Goal: Information Seeking & Learning: Learn about a topic

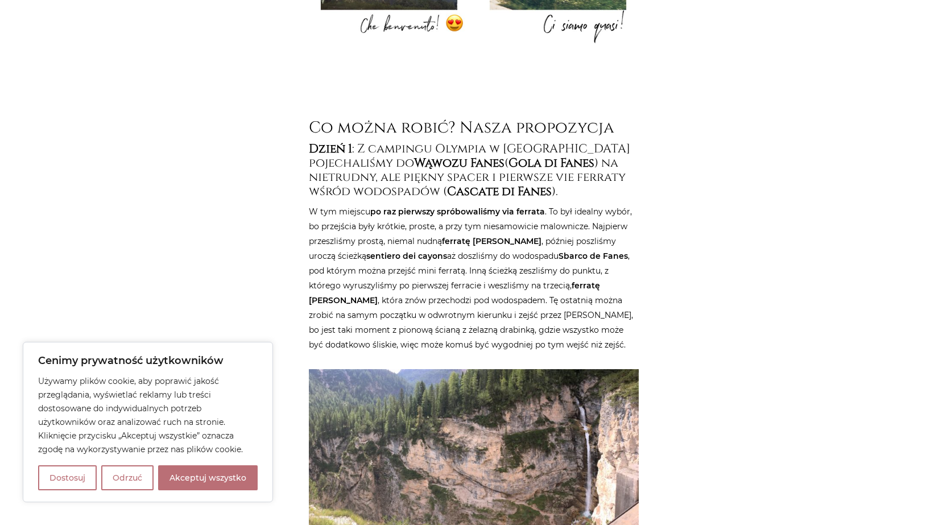
scroll to position [1195, 0]
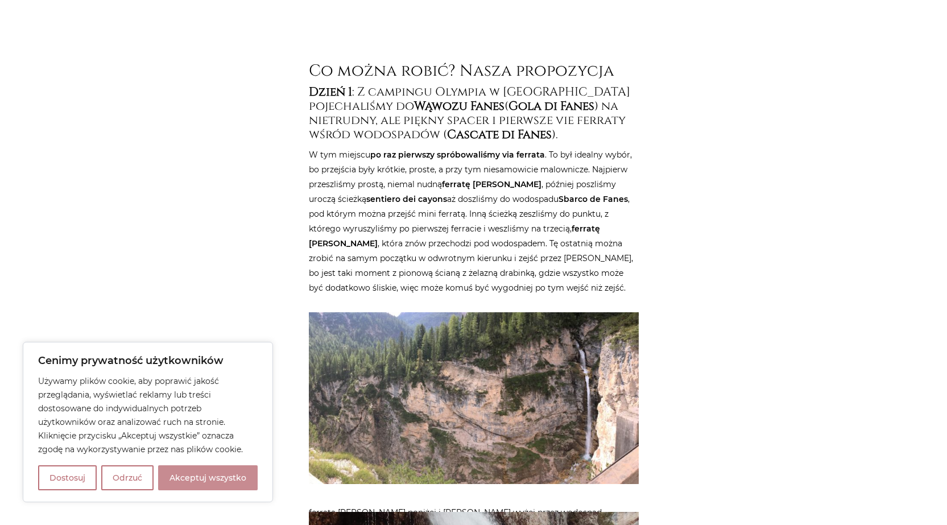
click at [203, 483] on button "Akceptuj wszystko" at bounding box center [208, 477] width 100 height 25
checkbox input "true"
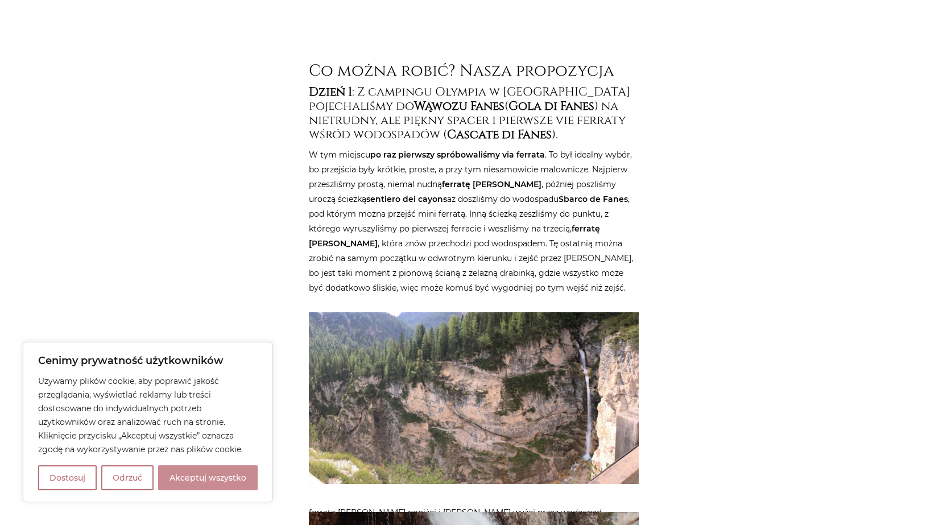
checkbox input "true"
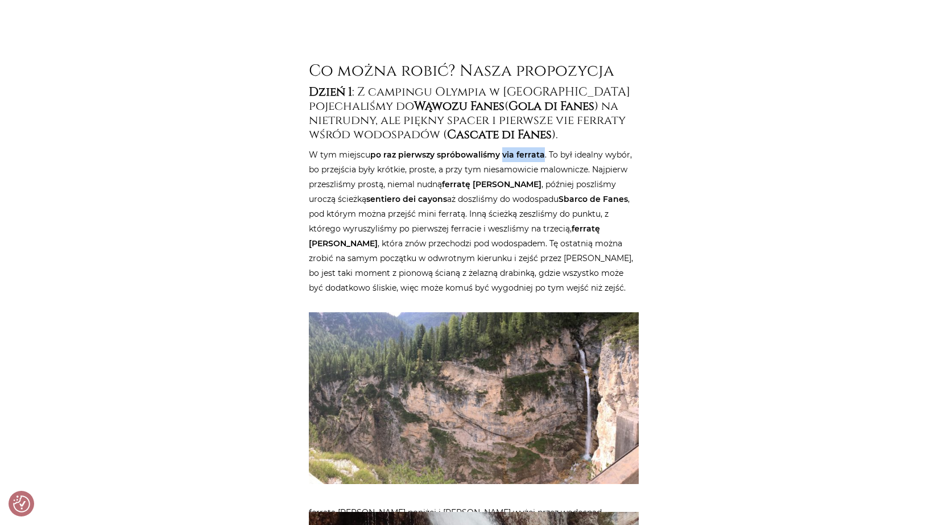
drag, startPoint x: 500, startPoint y: 125, endPoint x: 543, endPoint y: 123, distance: 42.7
click at [543, 147] on p "W tym miejscu po raz pierwszy spróbowaliśmy via ferrata . To był idealny wybór,…" at bounding box center [474, 221] width 330 height 148
drag, startPoint x: 606, startPoint y: 75, endPoint x: 518, endPoint y: 78, distance: 87.7
click at [518, 85] on h4 "Dzień 1 : Z campingu Olympia w [GEOGRAPHIC_DATA] pojechaliśmy do Wąwozu Fanes (…" at bounding box center [474, 113] width 330 height 57
copy h4 "Gola di Fanes )"
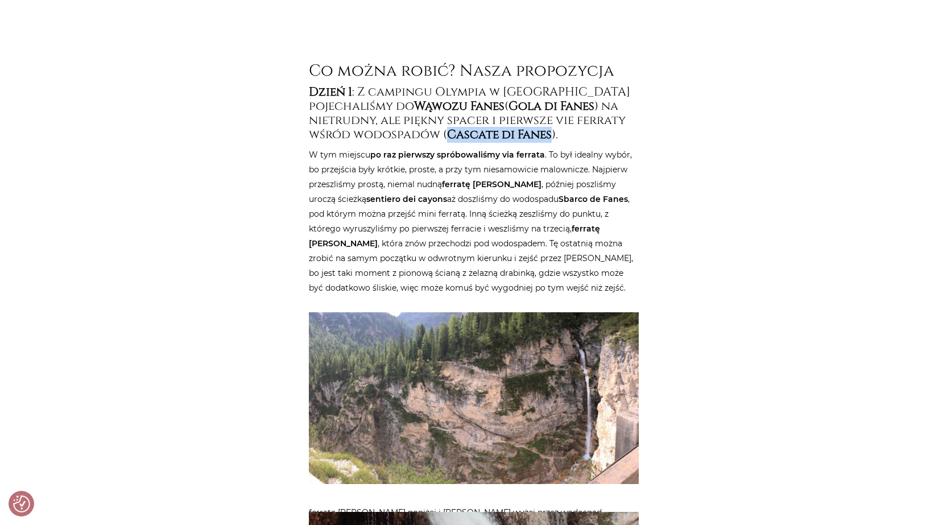
drag, startPoint x: 448, startPoint y: 108, endPoint x: 552, endPoint y: 111, distance: 104.7
click at [552, 111] on h4 "Dzień 1 : Z campingu Olympia w [GEOGRAPHIC_DATA] pojechaliśmy do Wąwozu Fanes (…" at bounding box center [474, 113] width 330 height 57
copy strong "Cascate di Fanes"
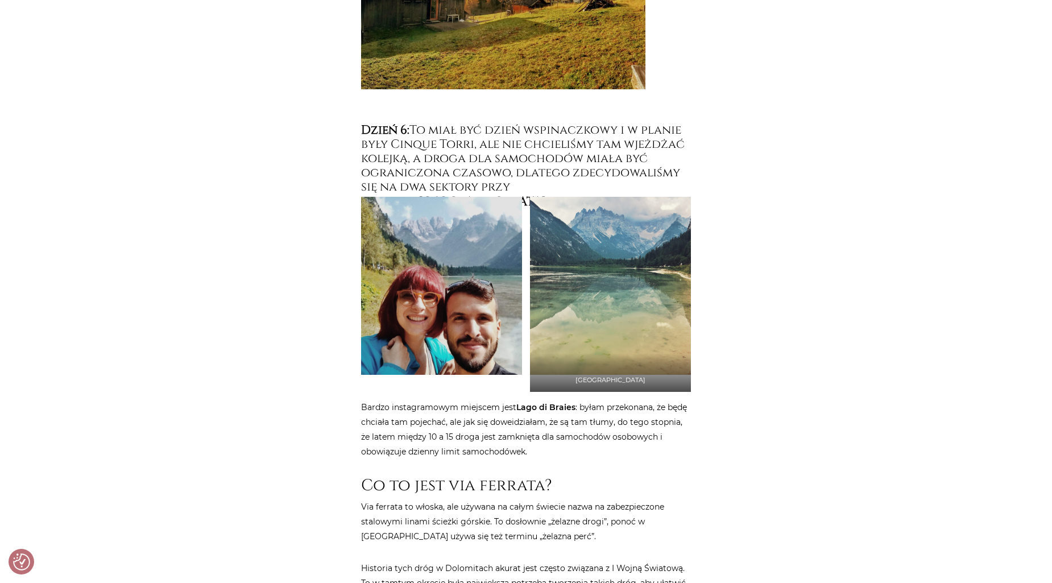
scroll to position [6630, 0]
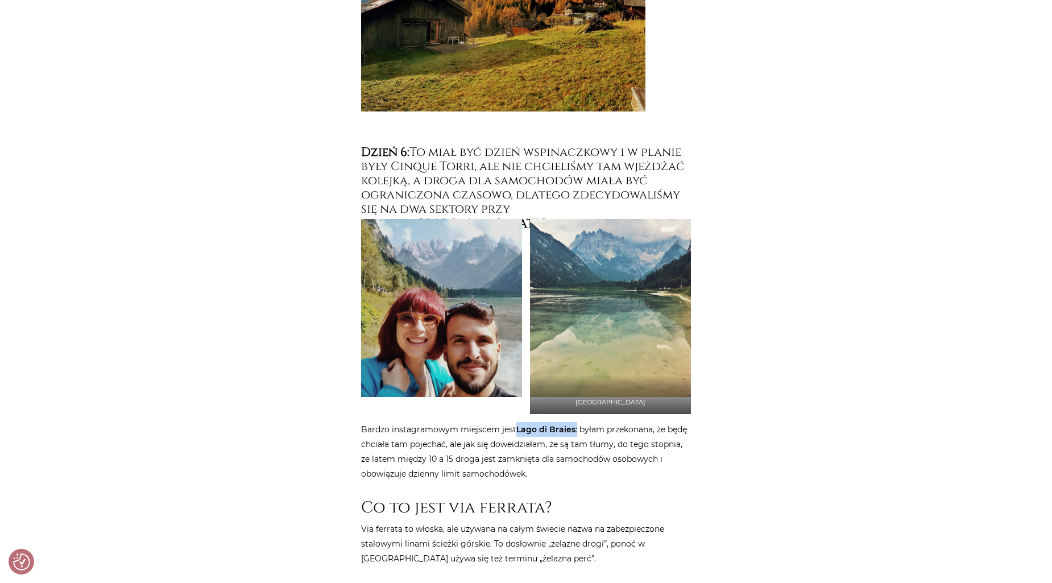
drag, startPoint x: 576, startPoint y: 387, endPoint x: 516, endPoint y: 390, distance: 59.2
click at [516, 422] on p "Bardzo instagramowym miejscem jest Lago di [GEOGRAPHIC_DATA] : byłam przekonana…" at bounding box center [526, 451] width 330 height 59
copy p "Lago di Braies :"
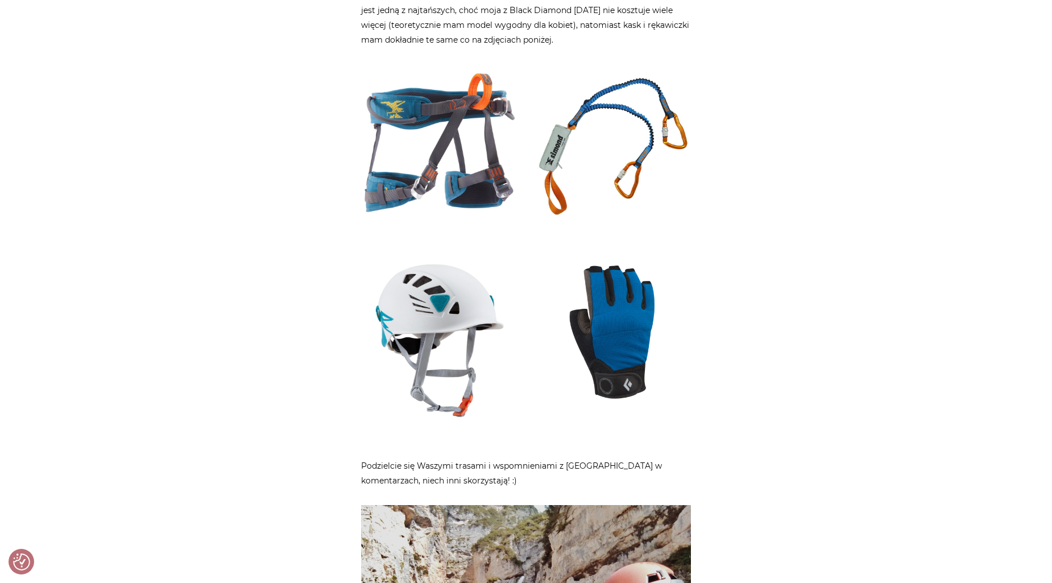
scroll to position [7968, 0]
